Goal: Find specific page/section: Find specific page/section

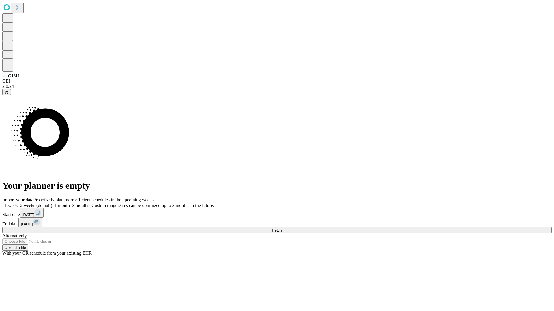
click at [281, 228] on span "Fetch" at bounding box center [277, 230] width 10 height 4
